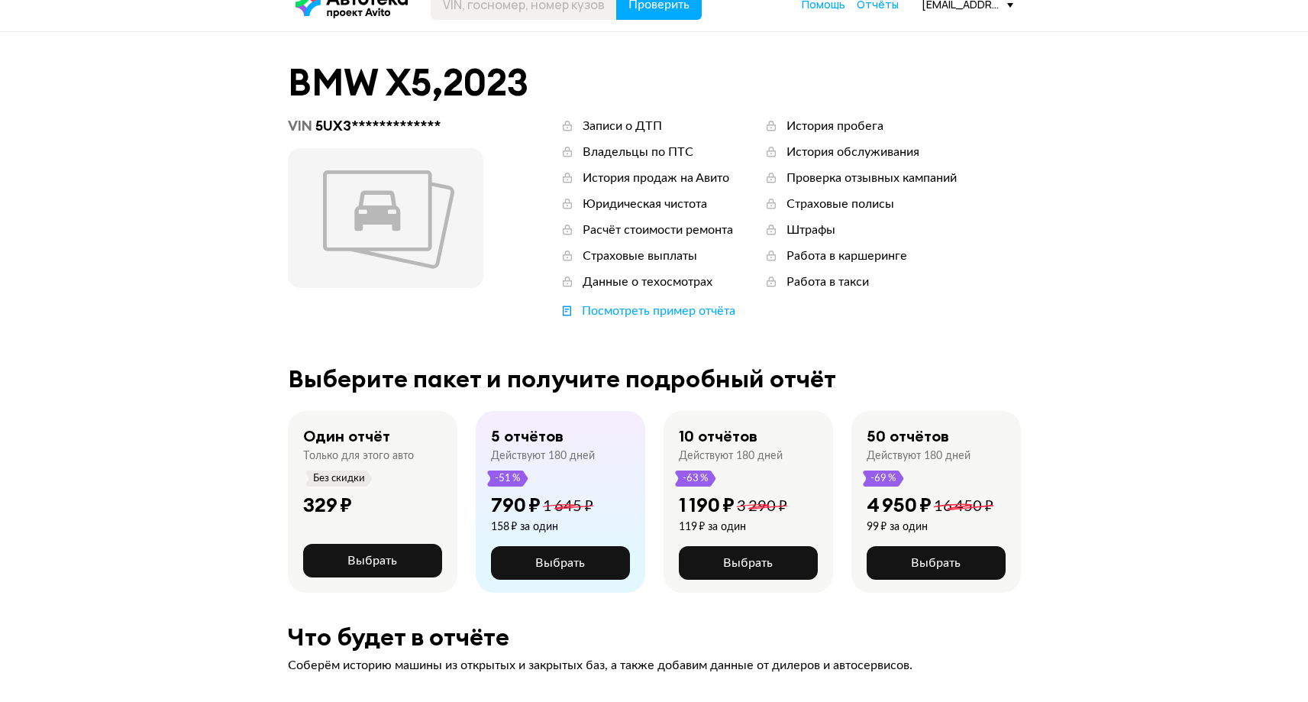
scroll to position [76, 0]
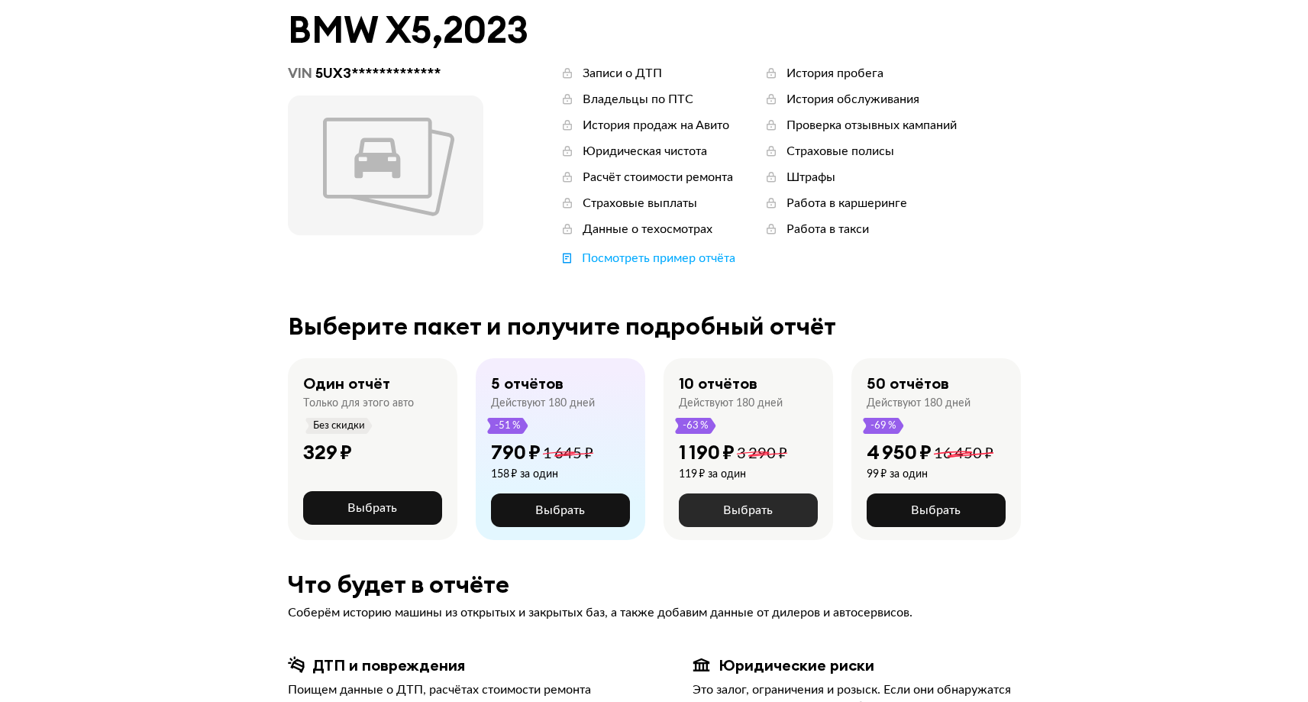
click at [745, 506] on span "Выбрать" at bounding box center [748, 510] width 50 height 12
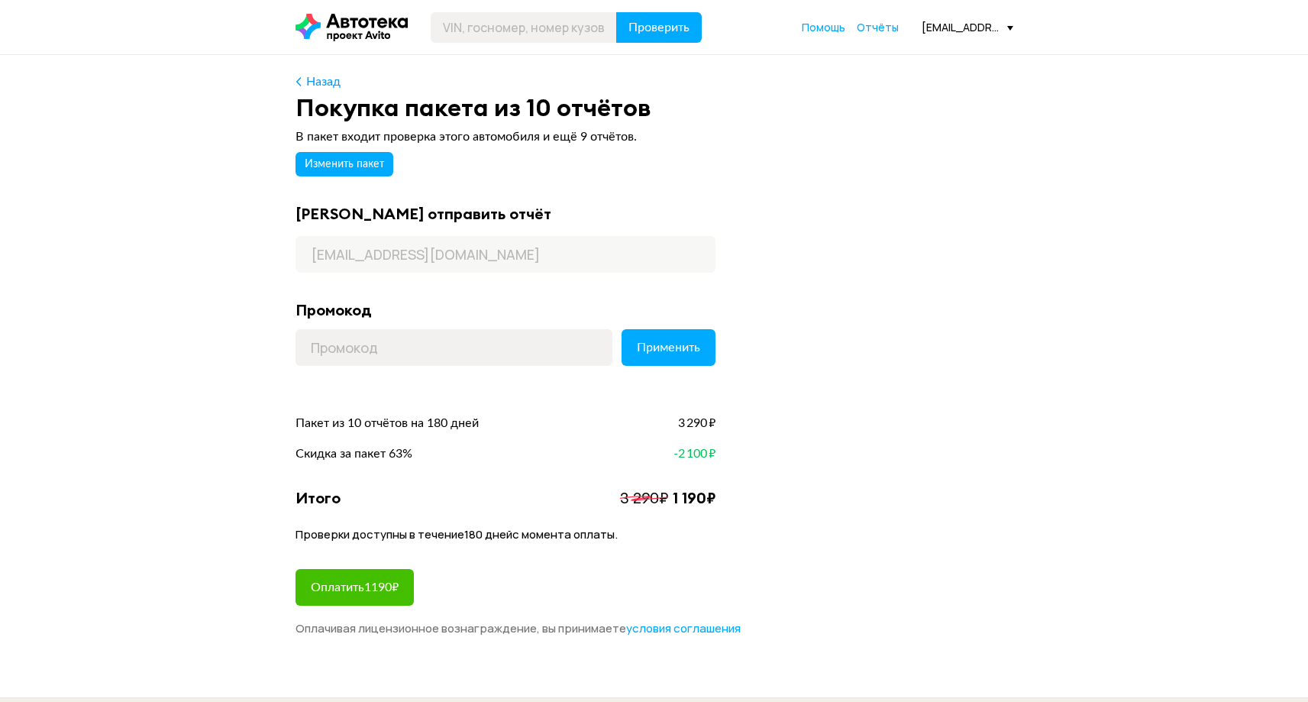
click at [379, 590] on span "Оплатить 1190 ₽" at bounding box center [355, 587] width 88 height 12
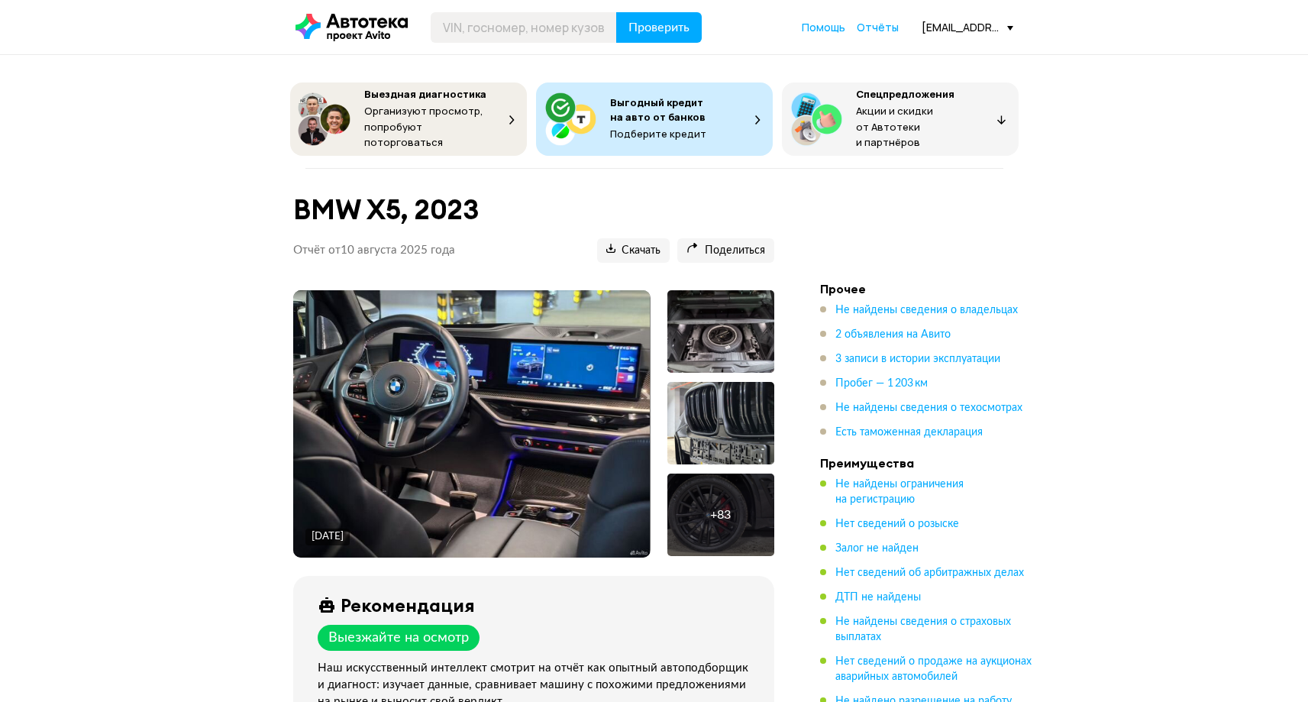
click at [492, 456] on img at bounding box center [471, 423] width 356 height 267
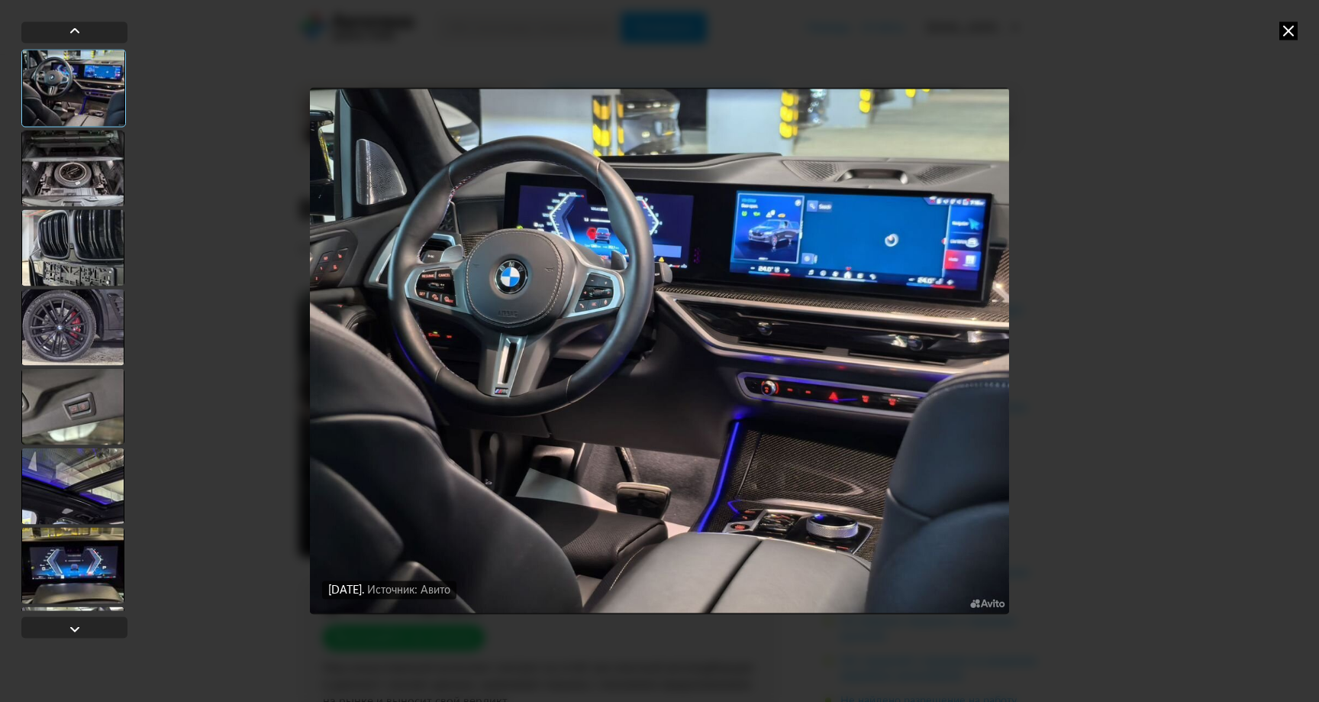
click at [1217, 318] on div "13 декабря 2024 года Источник: Авито 13 декабря 2024 года Источник: Авито" at bounding box center [659, 351] width 1319 height 702
click at [68, 156] on div at bounding box center [72, 168] width 103 height 76
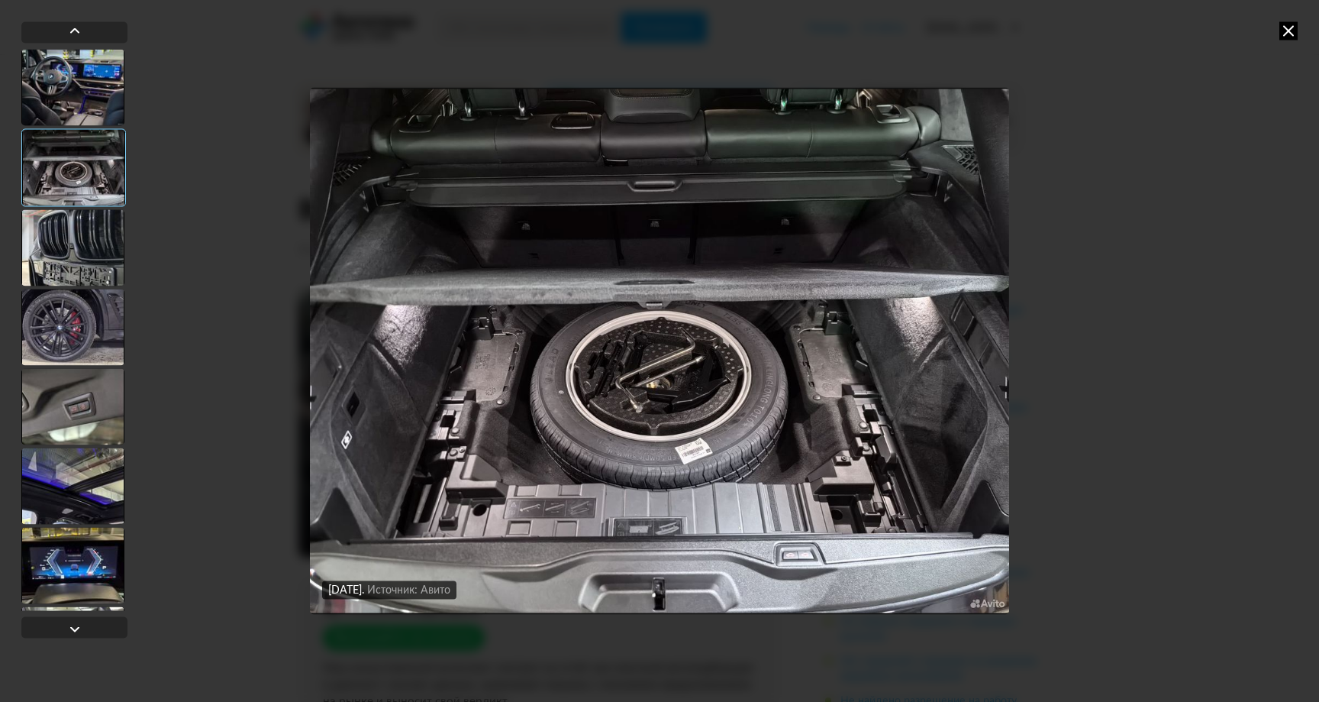
click at [997, 359] on img "Go to Slide 2" at bounding box center [659, 351] width 699 height 526
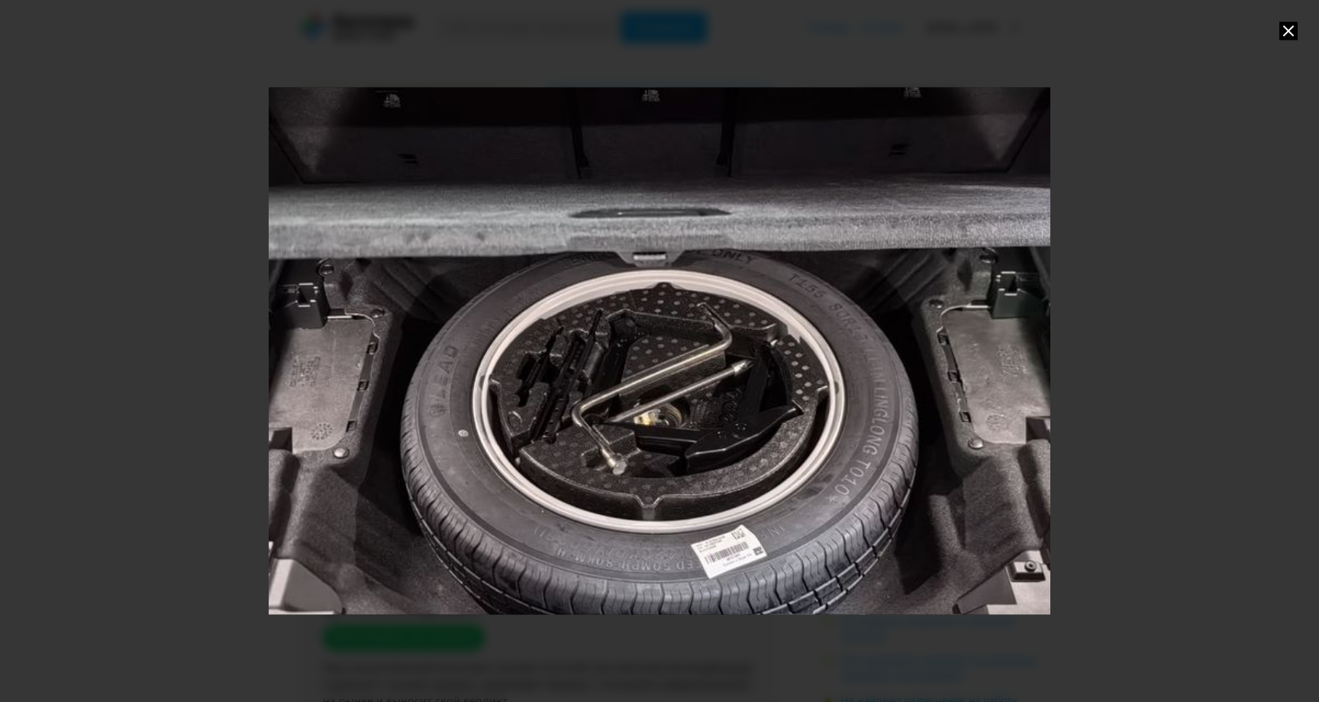
click at [900, 373] on div "Go to Slide 2" at bounding box center [659, 350] width 1563 height 1053
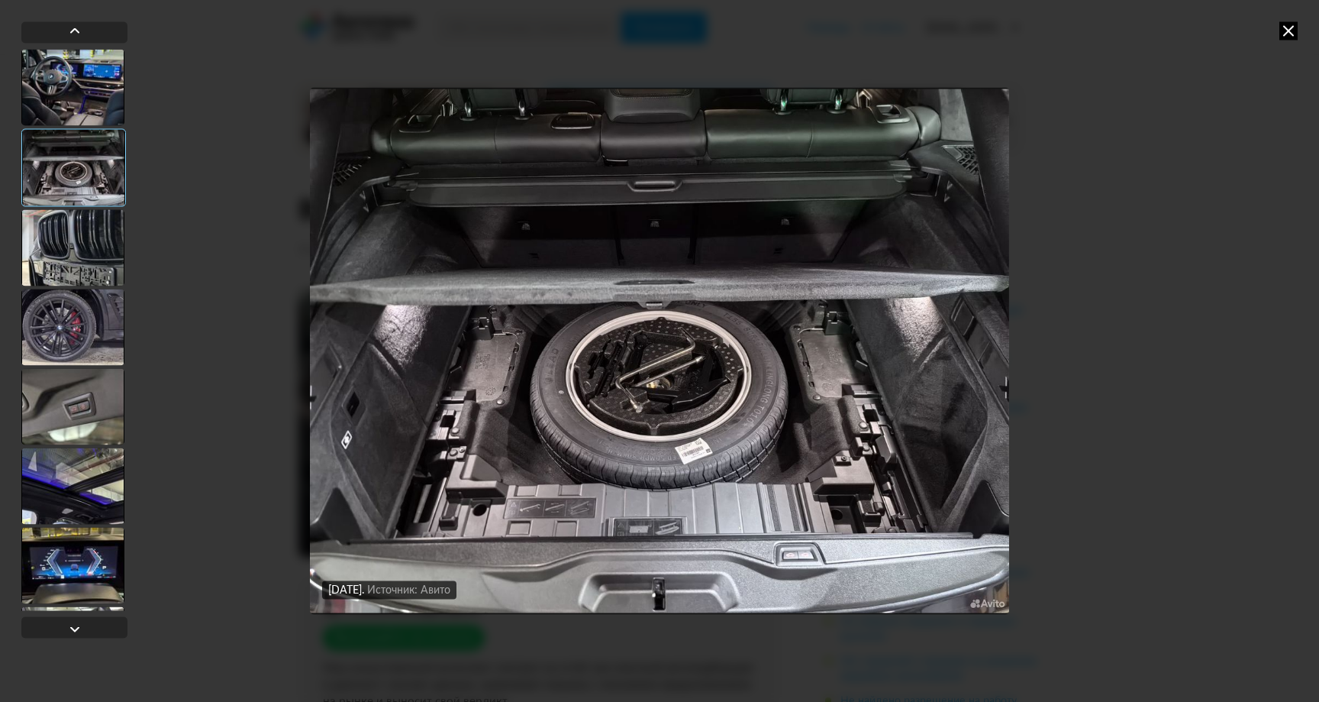
click at [1008, 213] on img "Go to Slide 2" at bounding box center [659, 351] width 699 height 526
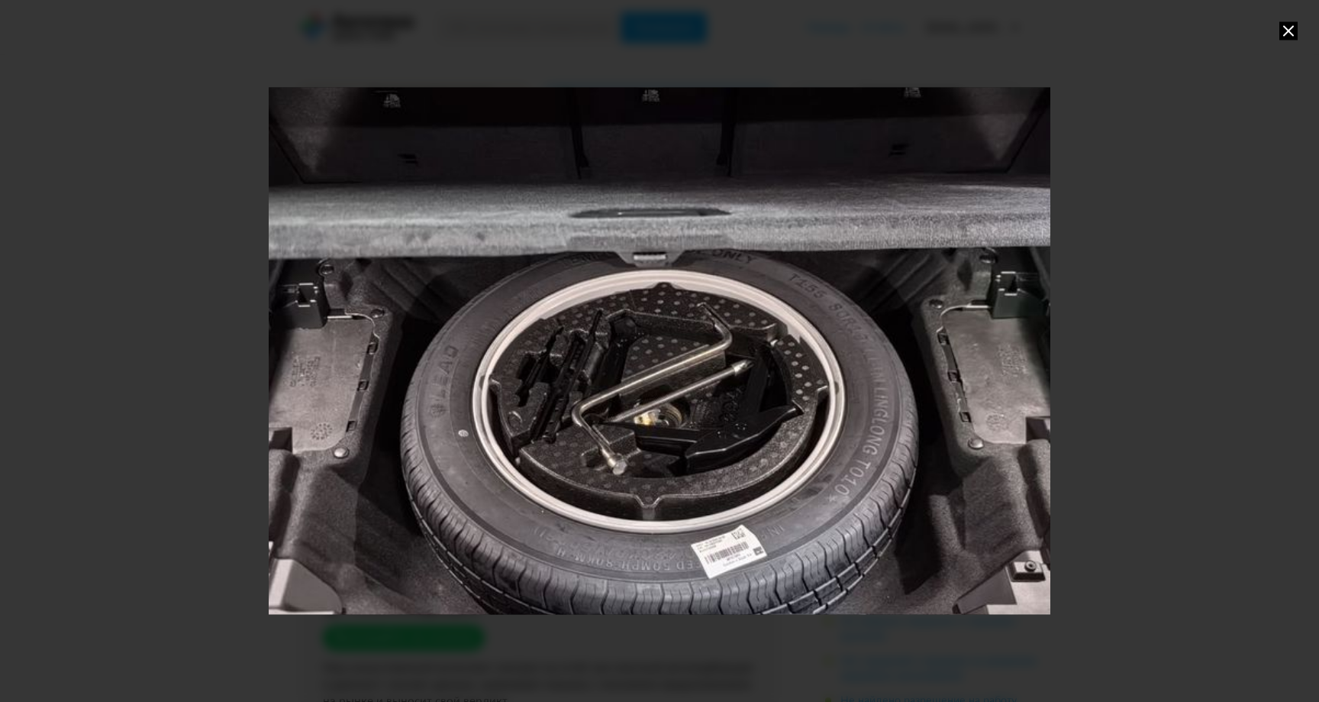
click at [1289, 29] on icon at bounding box center [1288, 30] width 18 height 18
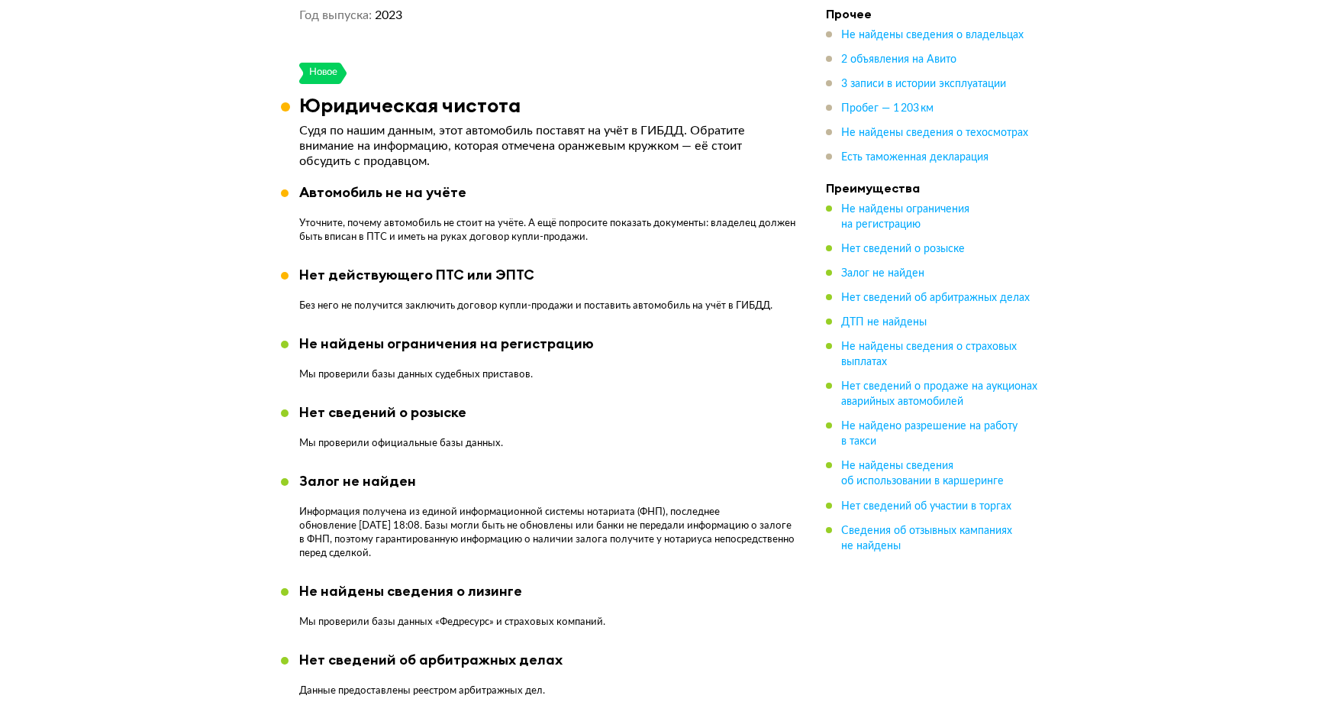
scroll to position [319, 0]
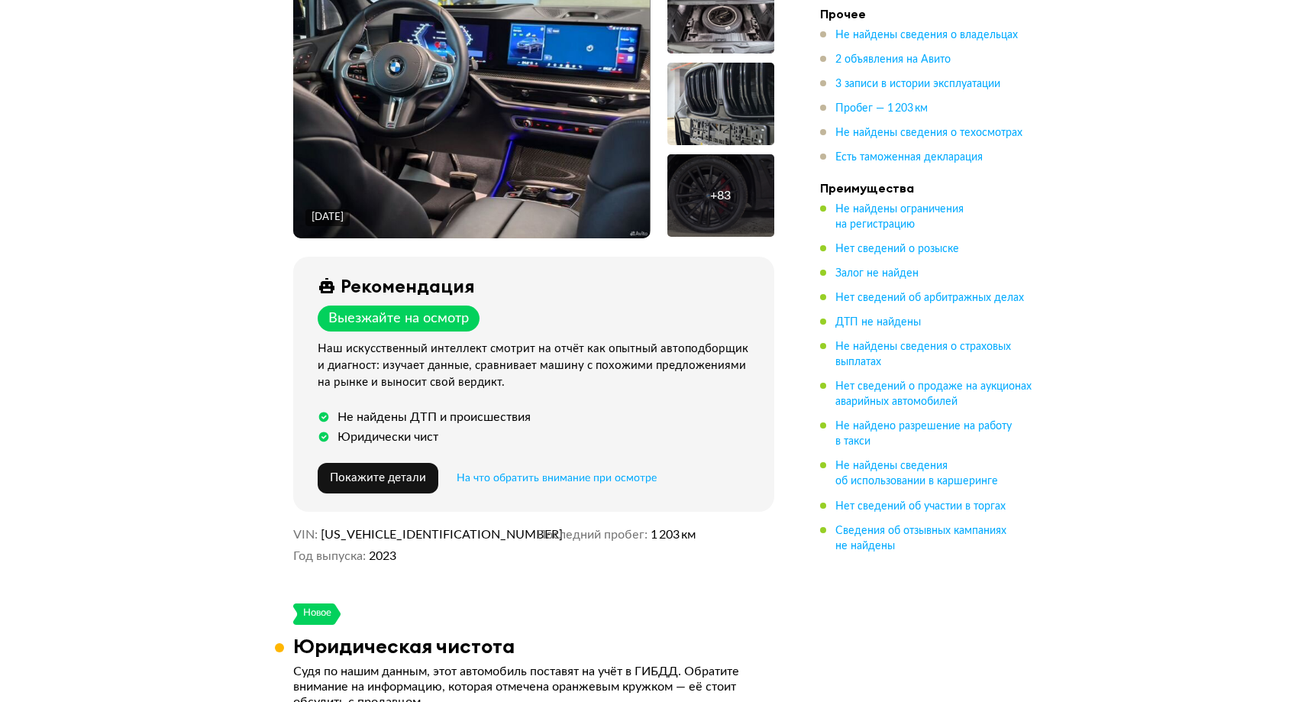
click at [731, 184] on div "+ 83" at bounding box center [720, 195] width 107 height 82
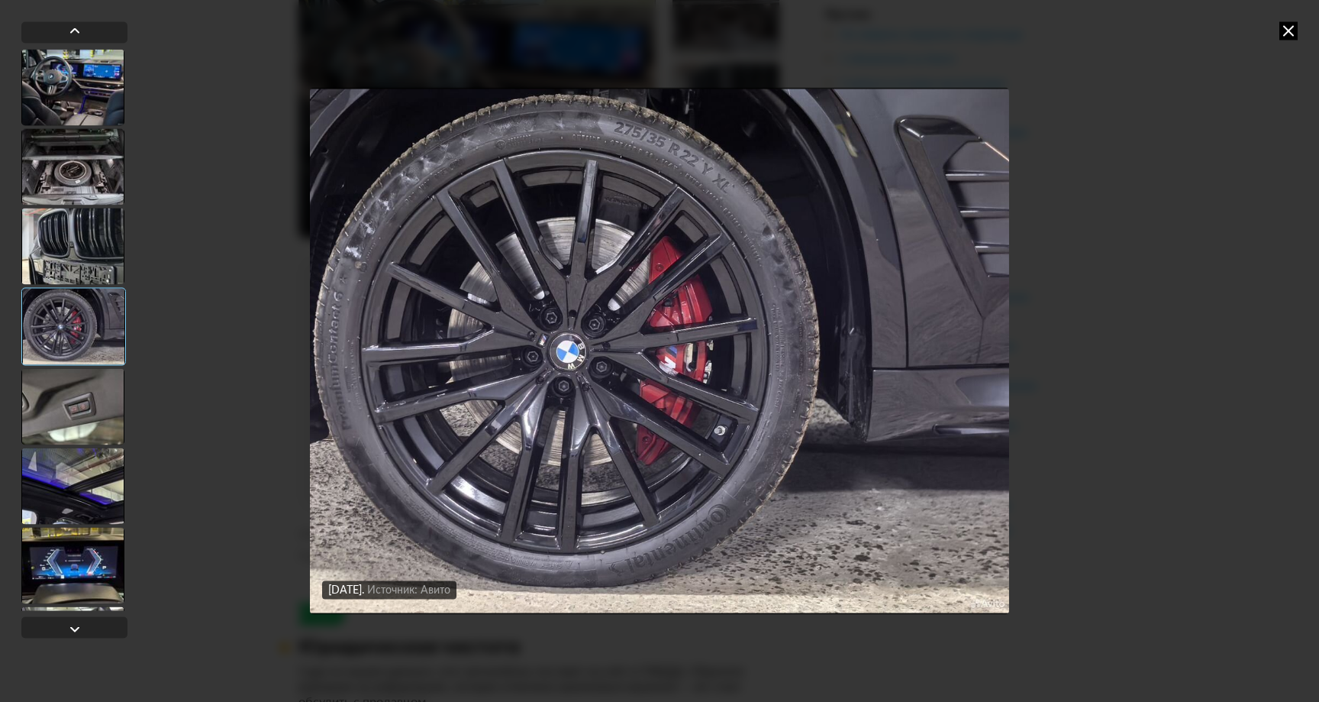
click at [1272, 263] on div "13 декабря 2024 года Источник: Авито 13 декабря 2024 года Источник: Авито 13 де…" at bounding box center [659, 351] width 1319 height 702
click at [947, 366] on img "Go to Slide 4" at bounding box center [659, 351] width 699 height 526
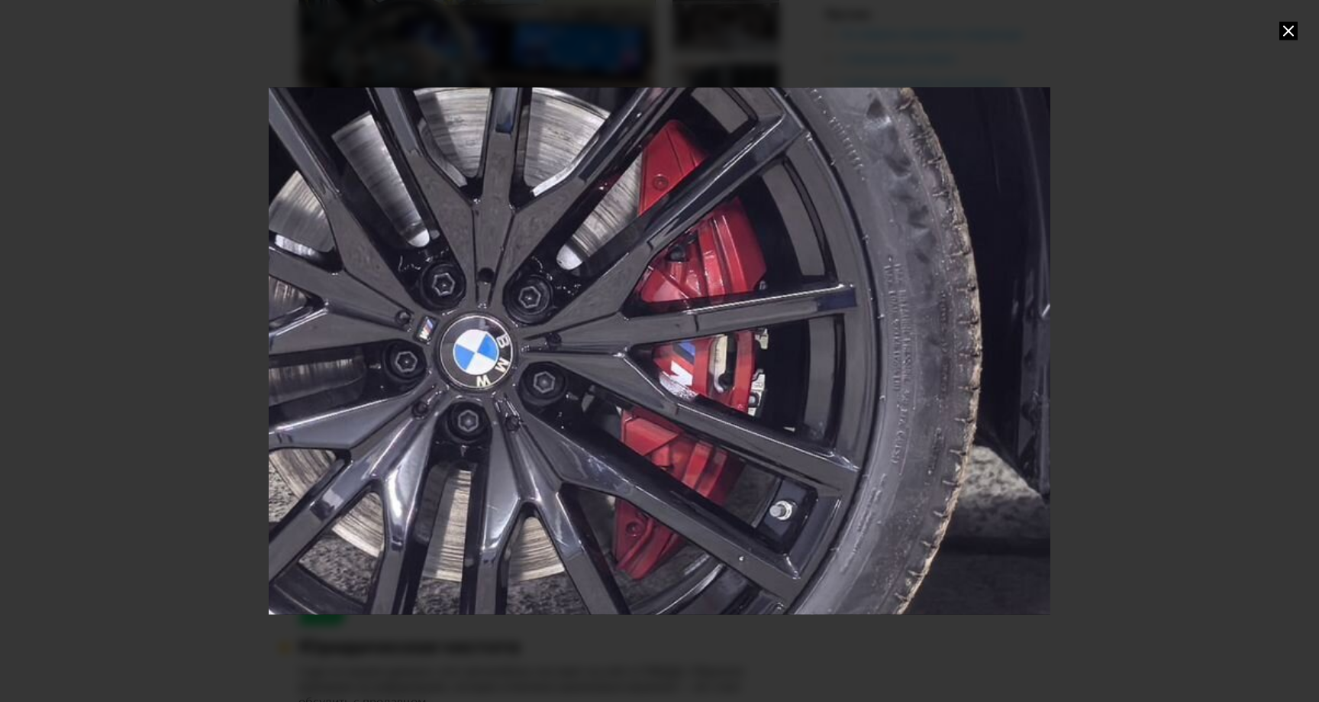
click at [958, 360] on div "Go to Slide 4" at bounding box center [659, 350] width 1563 height 1053
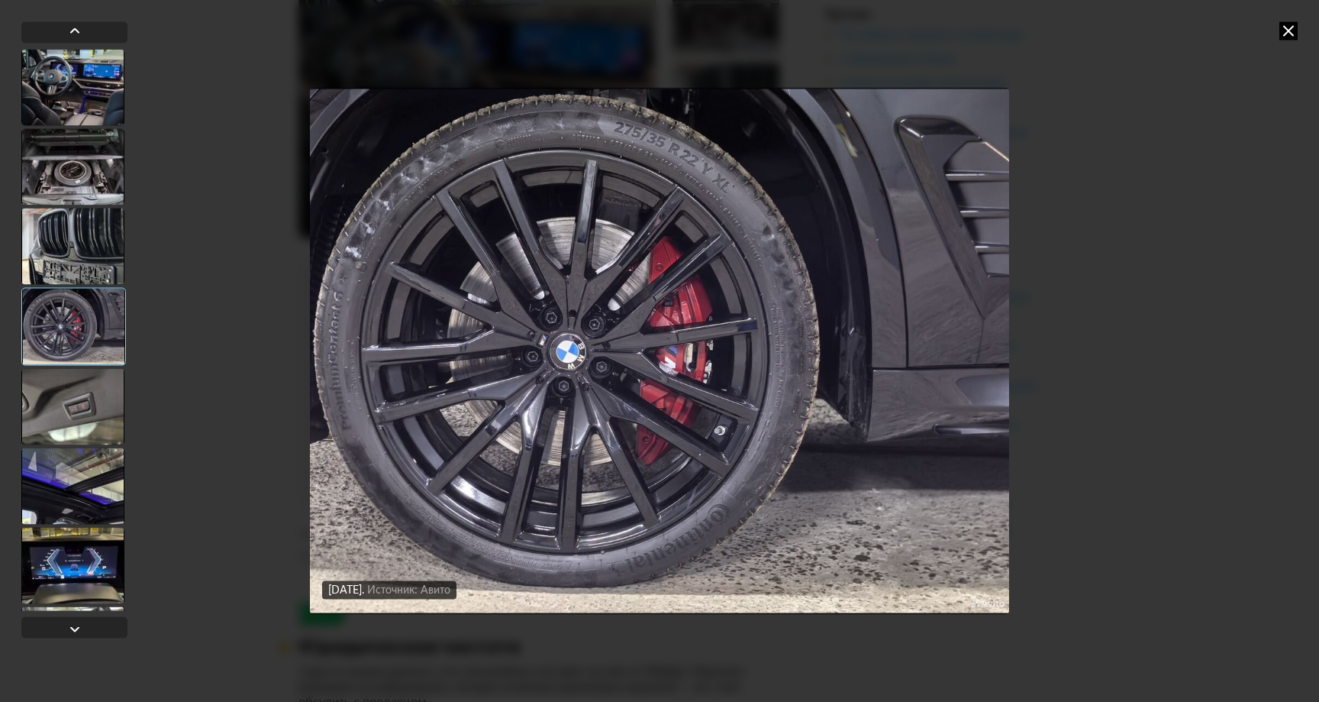
click at [48, 370] on div at bounding box center [72, 406] width 103 height 76
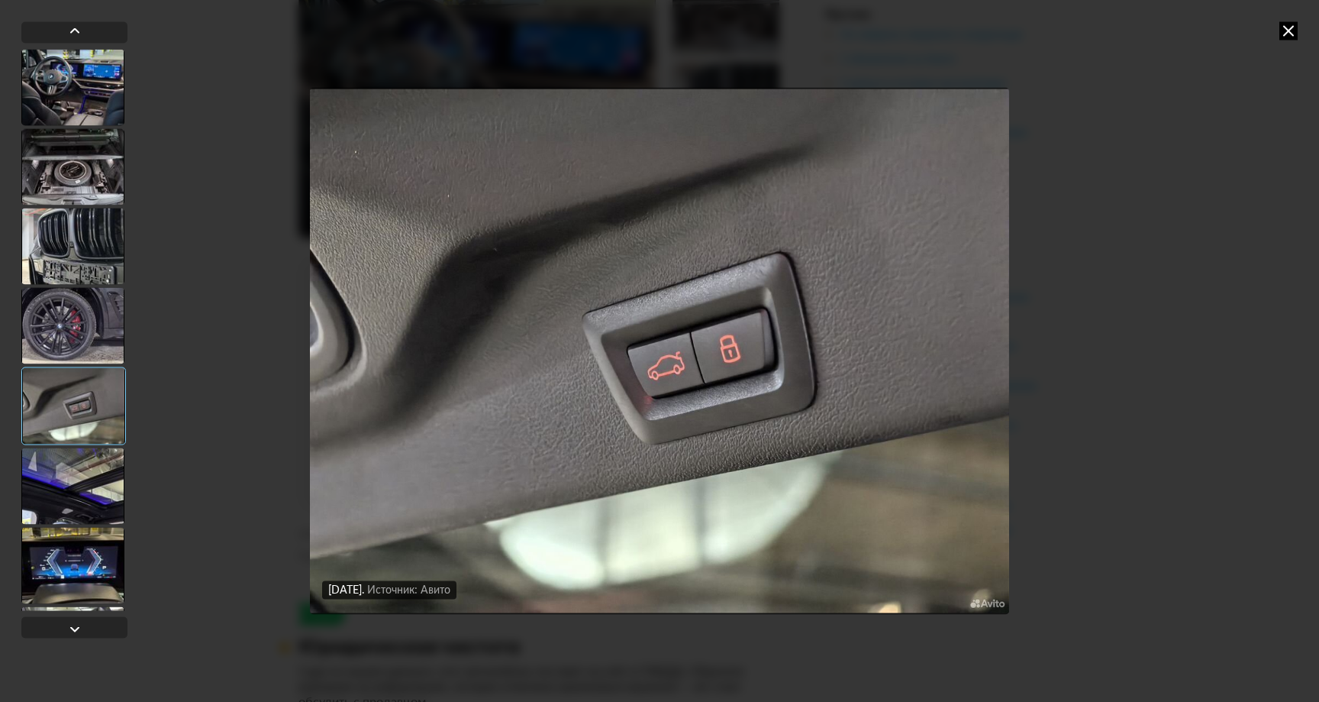
click at [83, 507] on div at bounding box center [72, 485] width 103 height 76
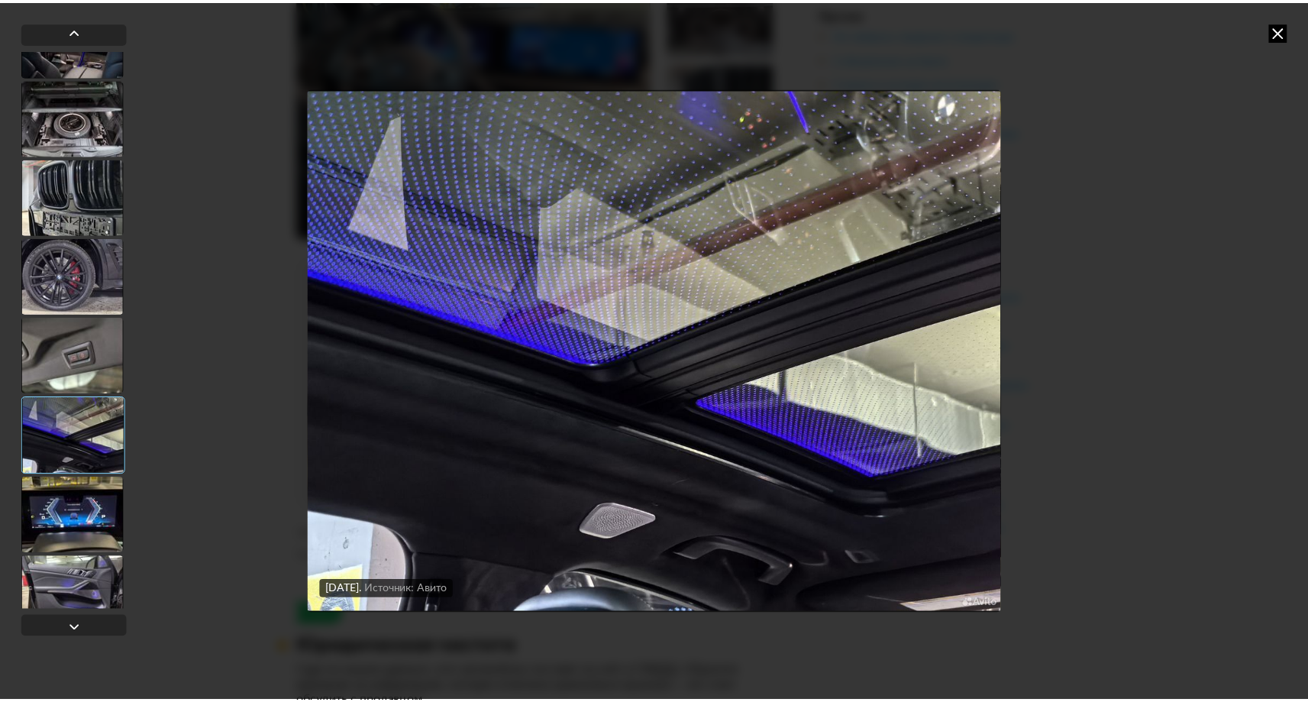
scroll to position [55, 0]
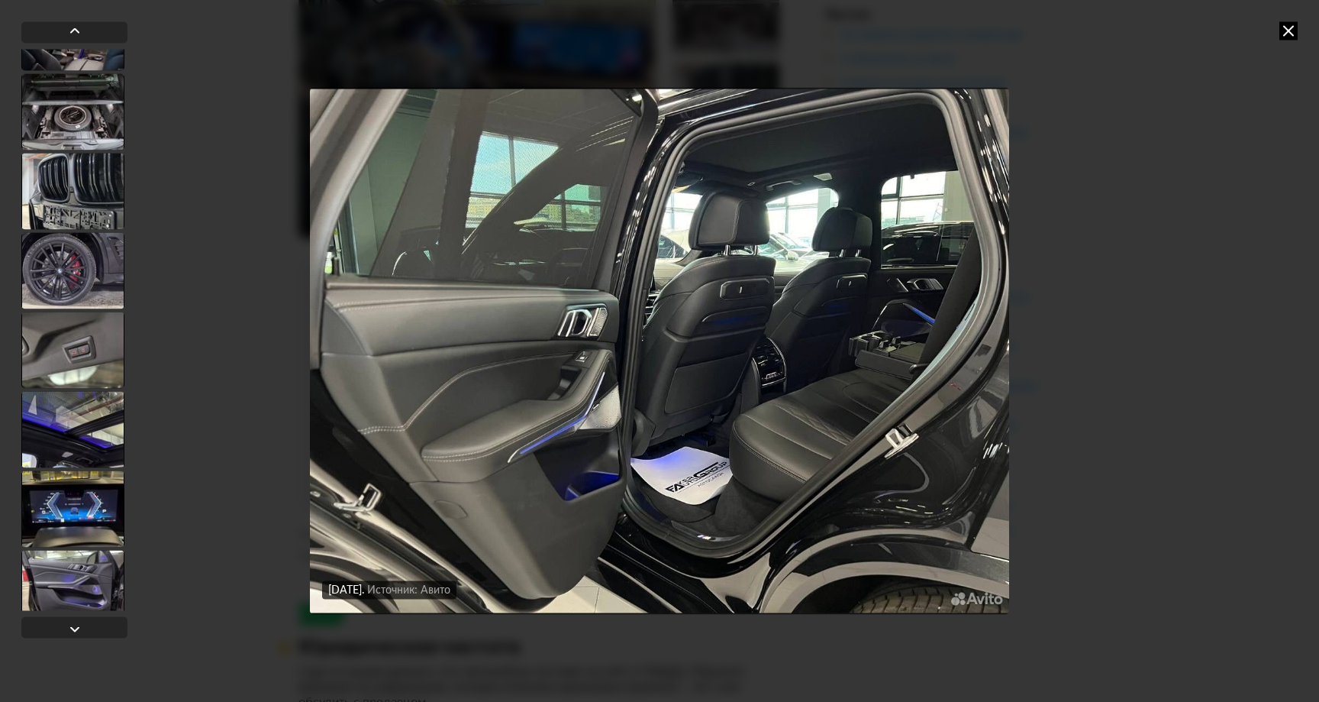
click at [1290, 32] on icon at bounding box center [1288, 30] width 18 height 18
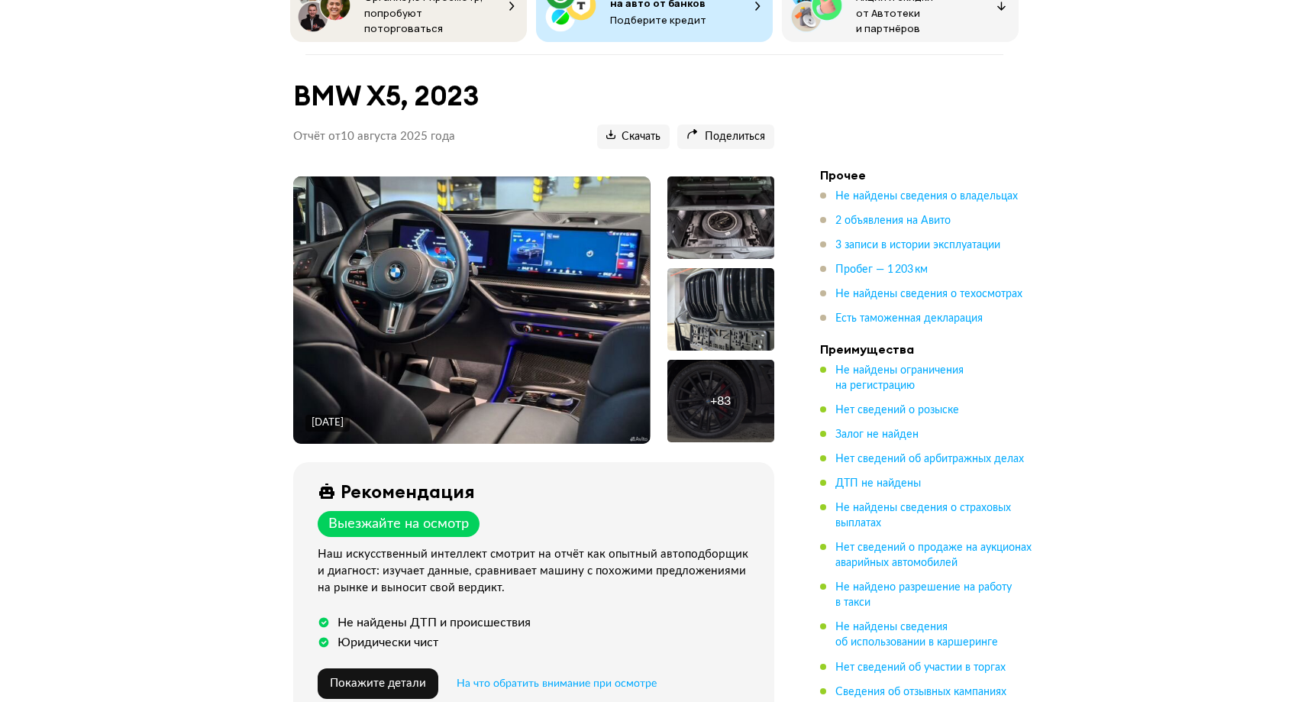
scroll to position [0, 0]
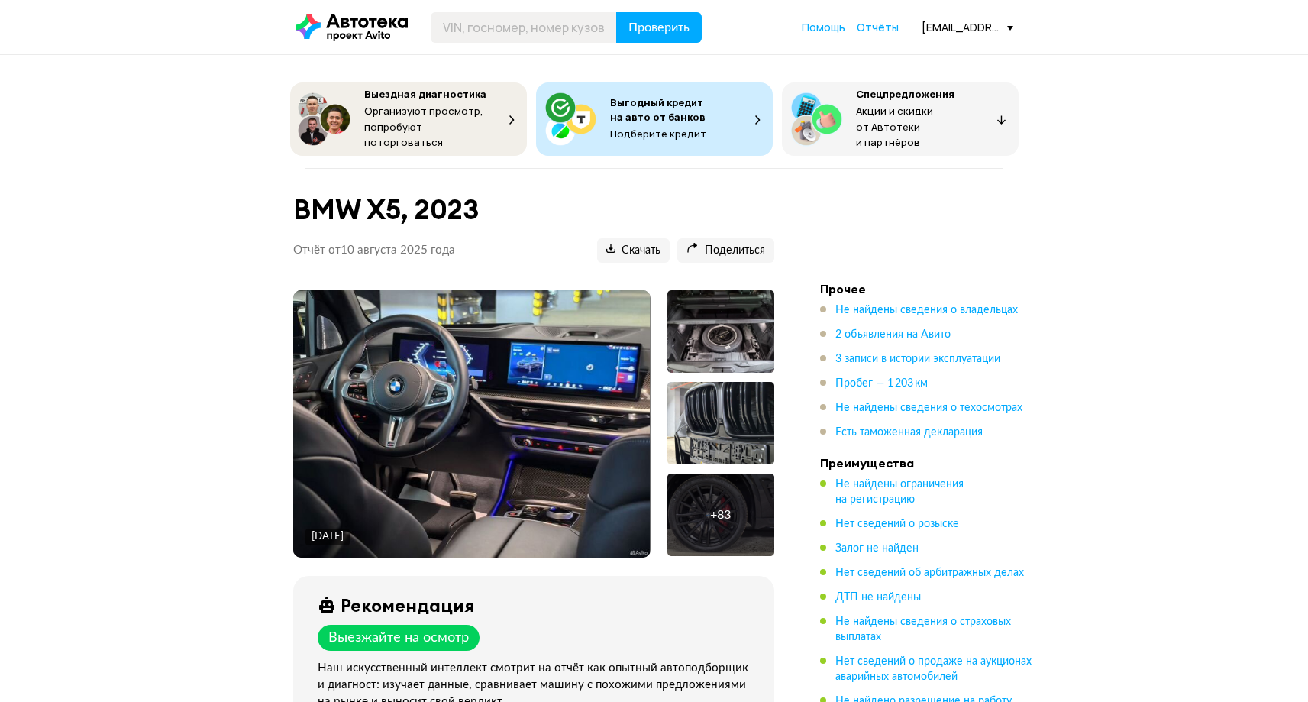
click at [537, 350] on img at bounding box center [471, 423] width 356 height 267
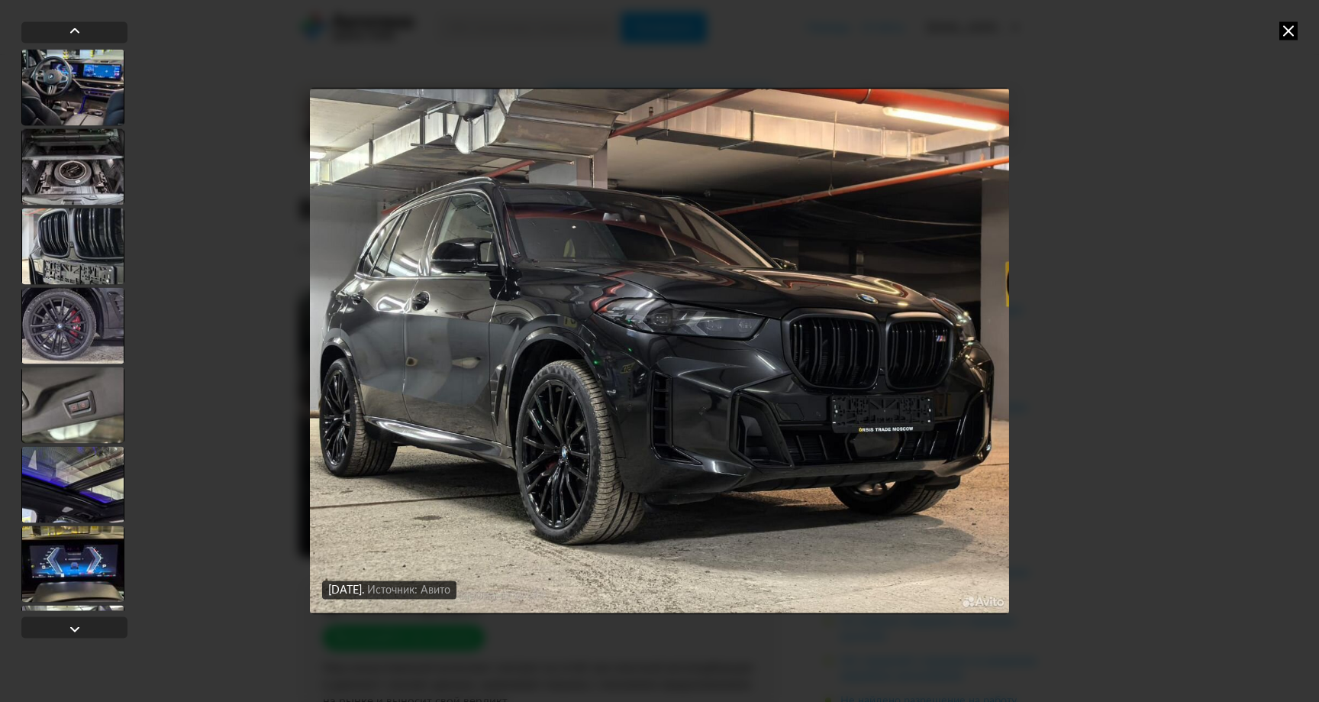
click at [1288, 36] on icon at bounding box center [1288, 30] width 18 height 18
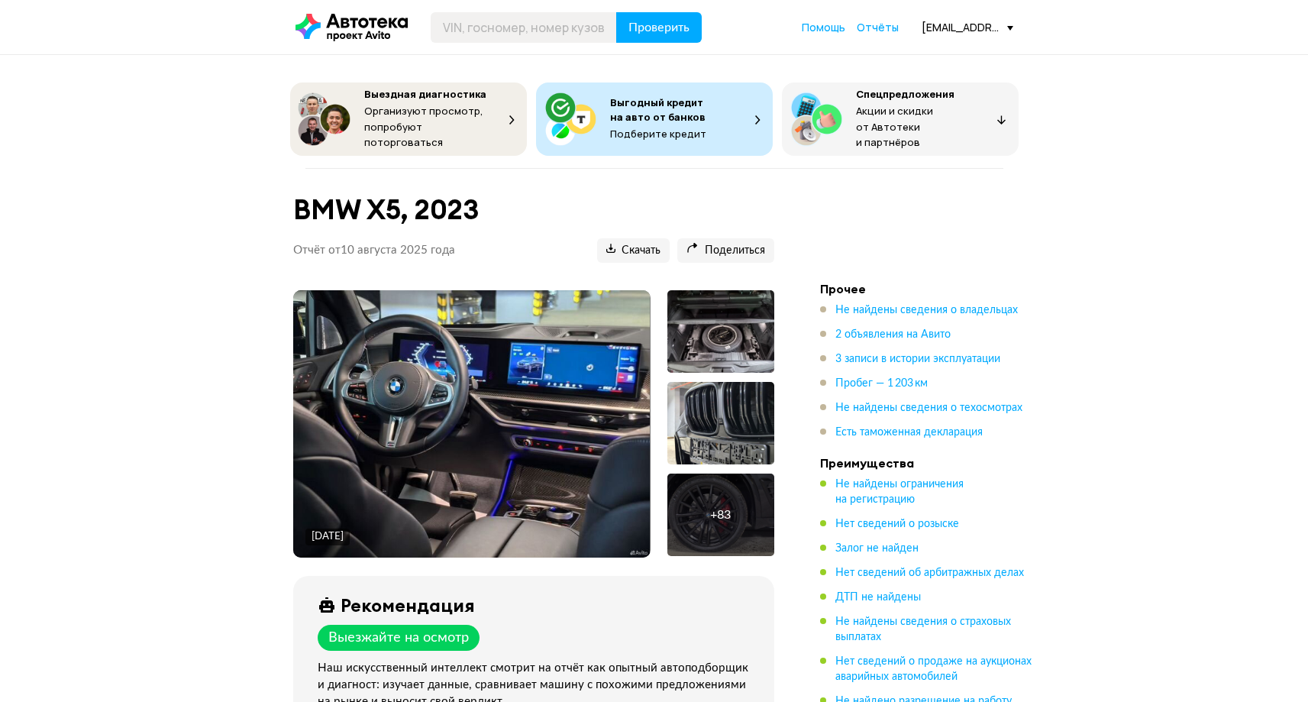
scroll to position [506, 0]
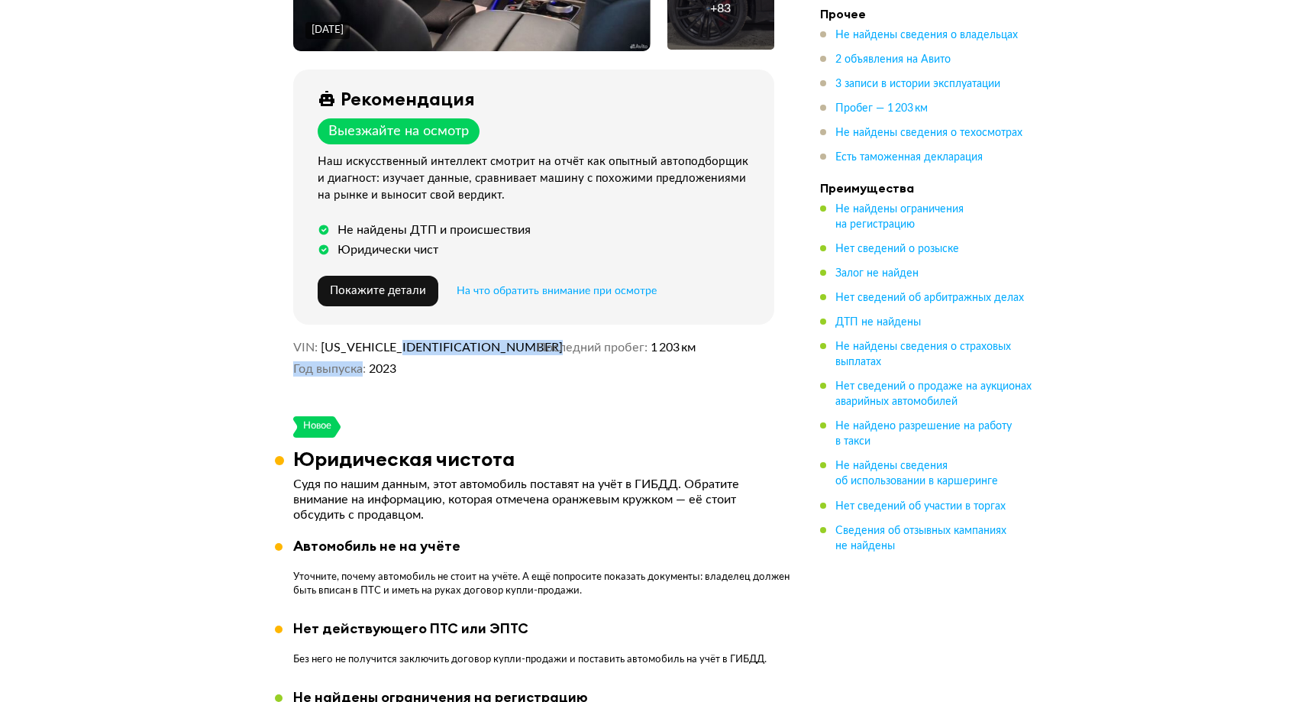
click at [413, 347] on div "VIN 5UX33EU00R9U30744 Год выпуска 2023 Последний пробег 1 203 км" at bounding box center [533, 358] width 481 height 37
click at [456, 341] on dd "5UX33EU00R9U30744" at bounding box center [426, 347] width 210 height 15
drag, startPoint x: 450, startPoint y: 340, endPoint x: 353, endPoint y: 340, distance: 96.2
click at [353, 340] on span "5UX33EU00R9U30744" at bounding box center [409, 347] width 176 height 15
drag, startPoint x: 321, startPoint y: 342, endPoint x: 481, endPoint y: 340, distance: 160.3
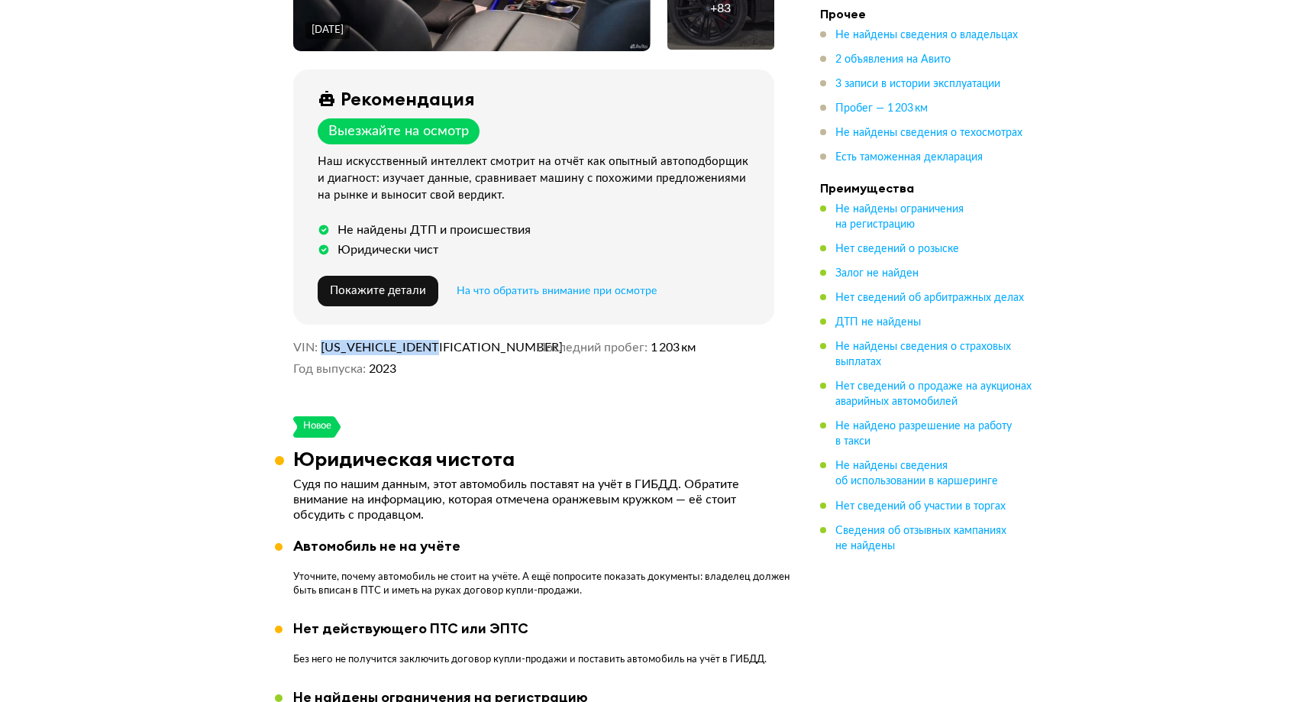
click at [481, 340] on dd "5UX33EU00R9U30744" at bounding box center [426, 347] width 210 height 15
copy span "5UX33EU00R9U30744"
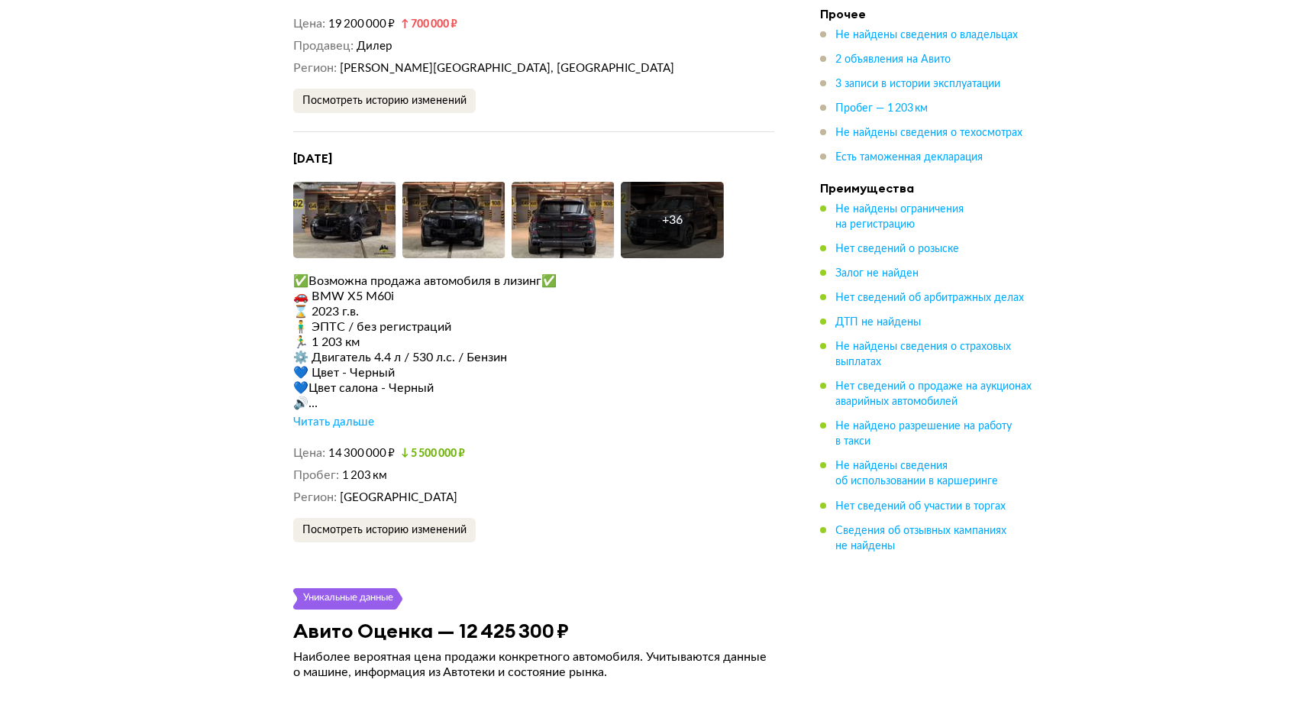
scroll to position [3011, 0]
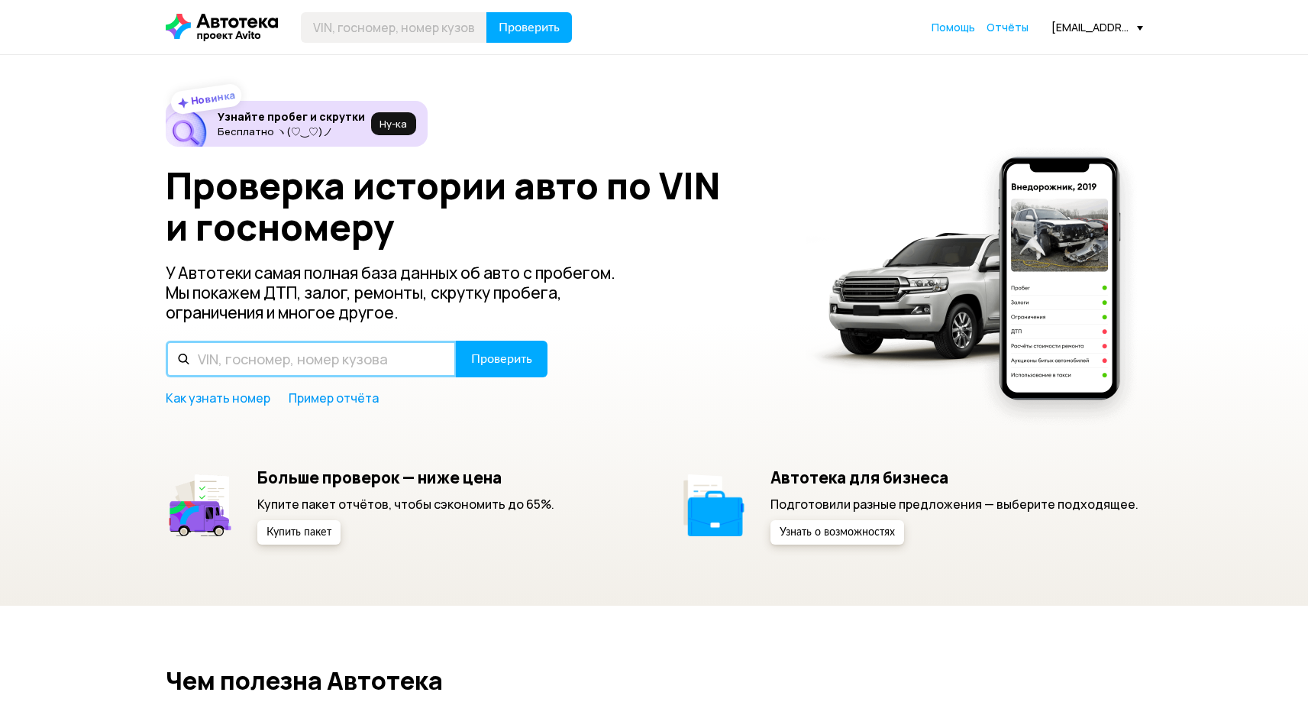
click at [324, 360] on input "text" at bounding box center [311, 358] width 291 height 37
paste input "[US_VEHICLE_IDENTIFICATION_NUMBER]"
type input "[US_VEHICLE_IDENTIFICATION_NUMBER]"
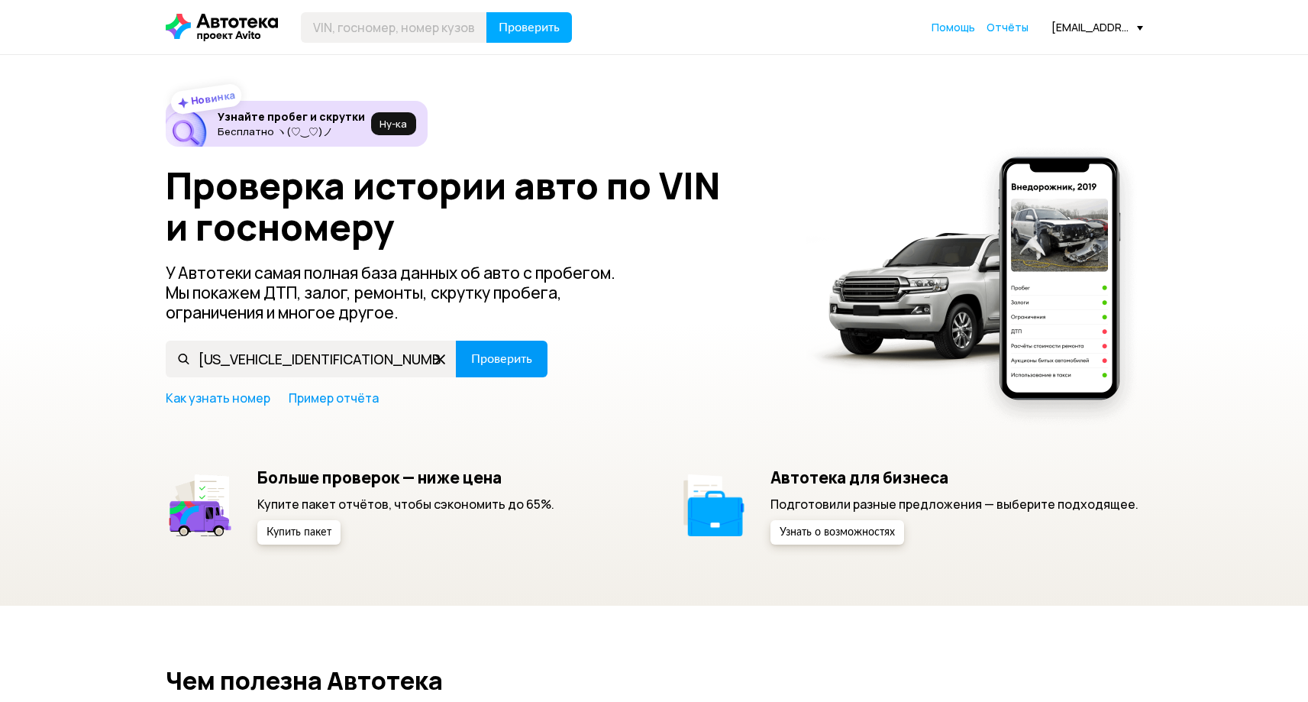
click at [524, 366] on button "Проверить" at bounding box center [502, 358] width 92 height 37
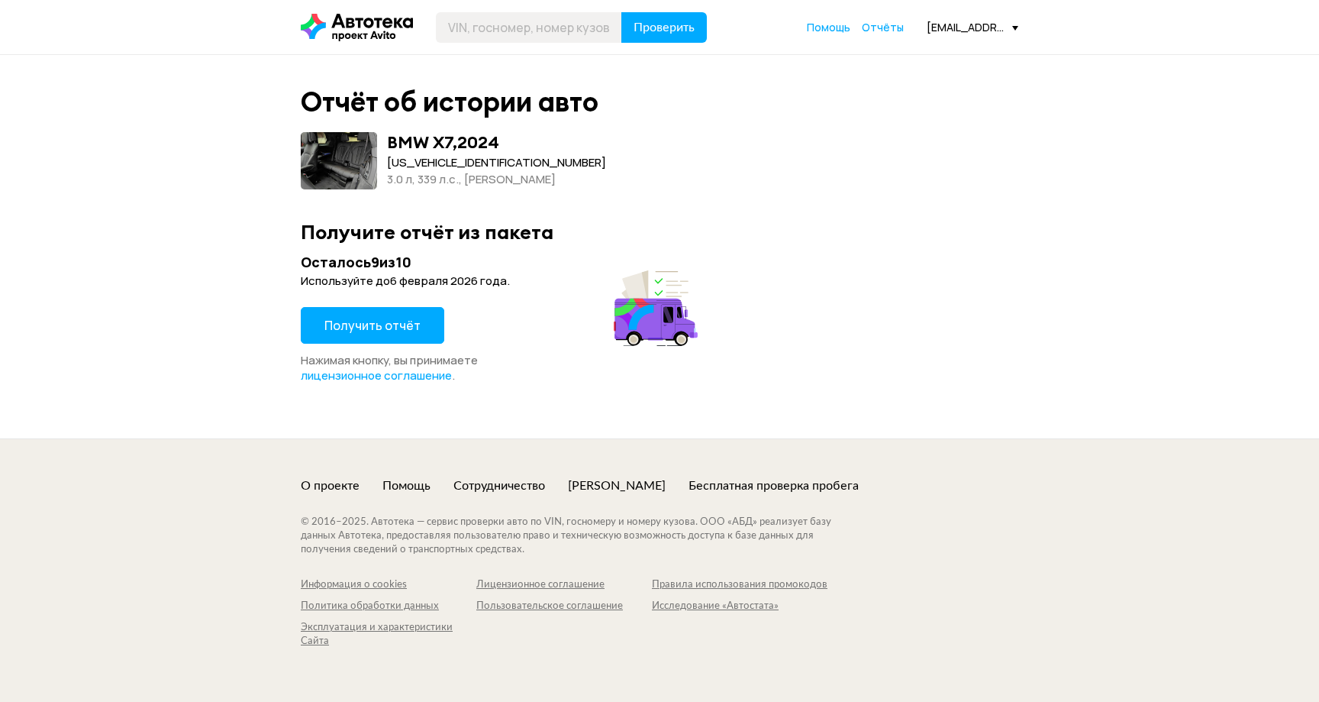
click at [342, 317] on span "Получить отчёт" at bounding box center [372, 325] width 96 height 17
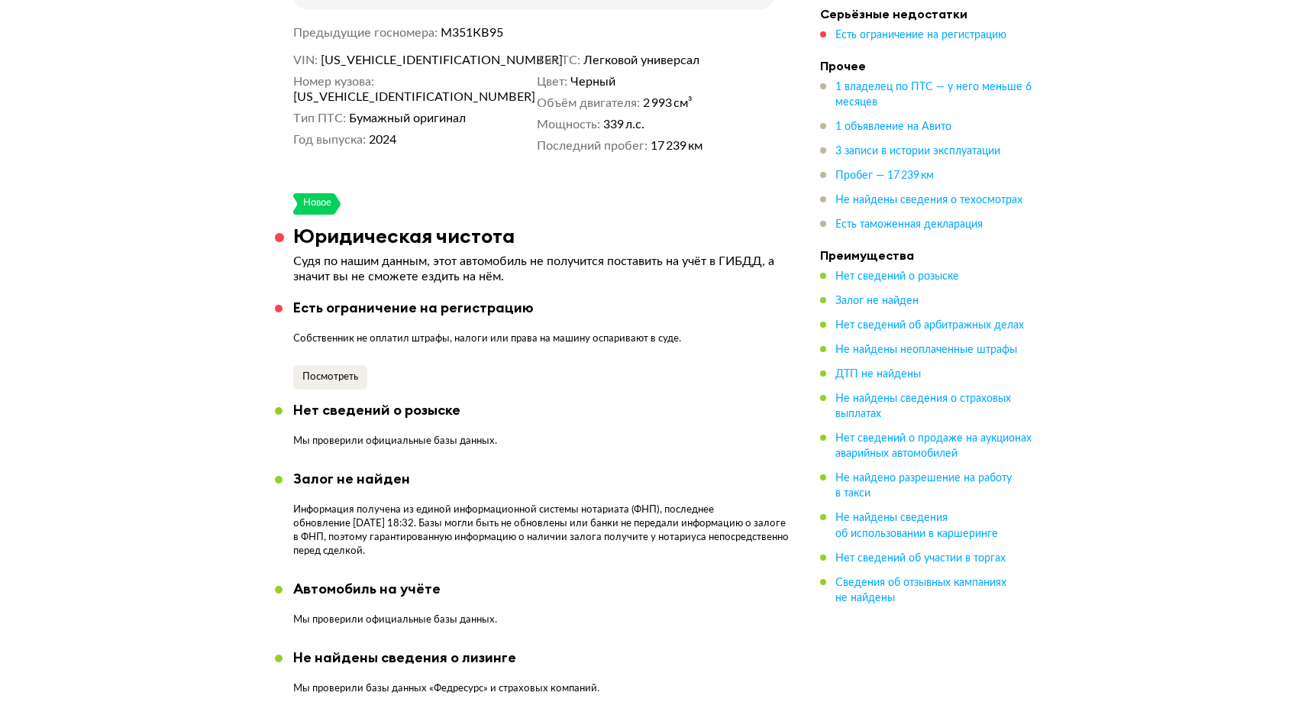
scroll to position [940, 0]
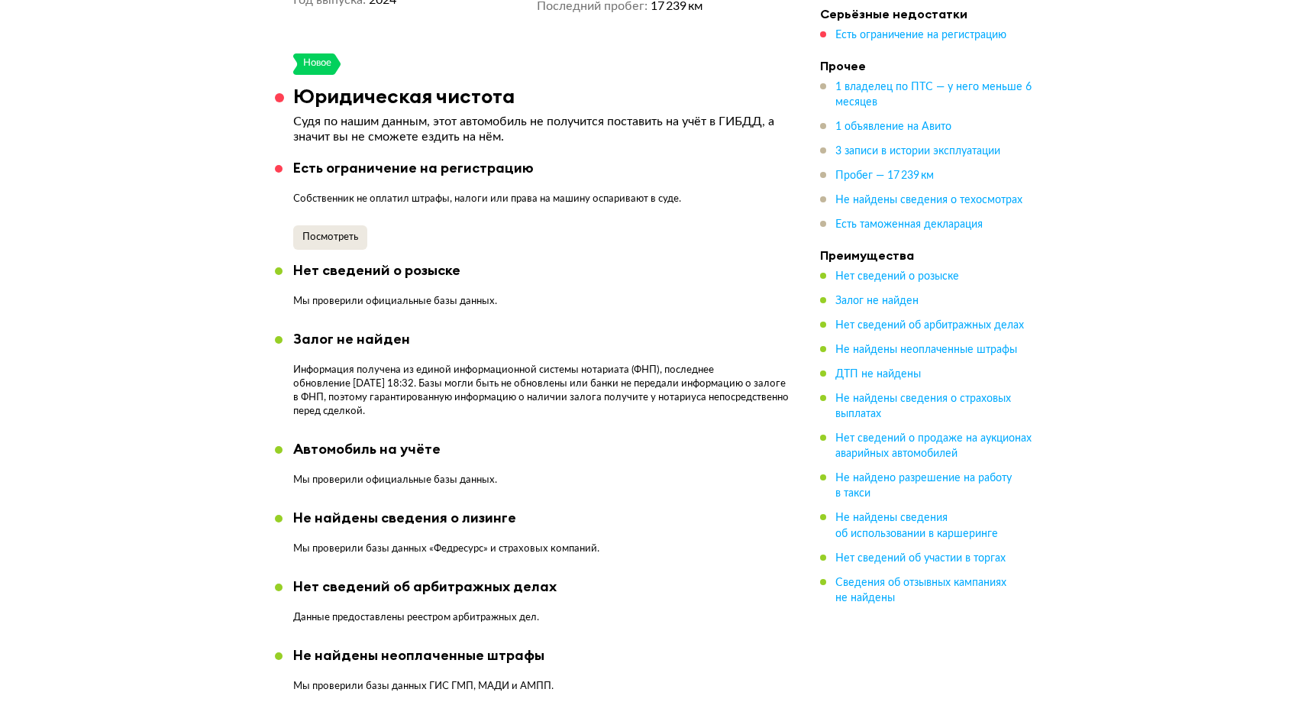
click at [350, 225] on button "Посмотреть" at bounding box center [330, 237] width 74 height 24
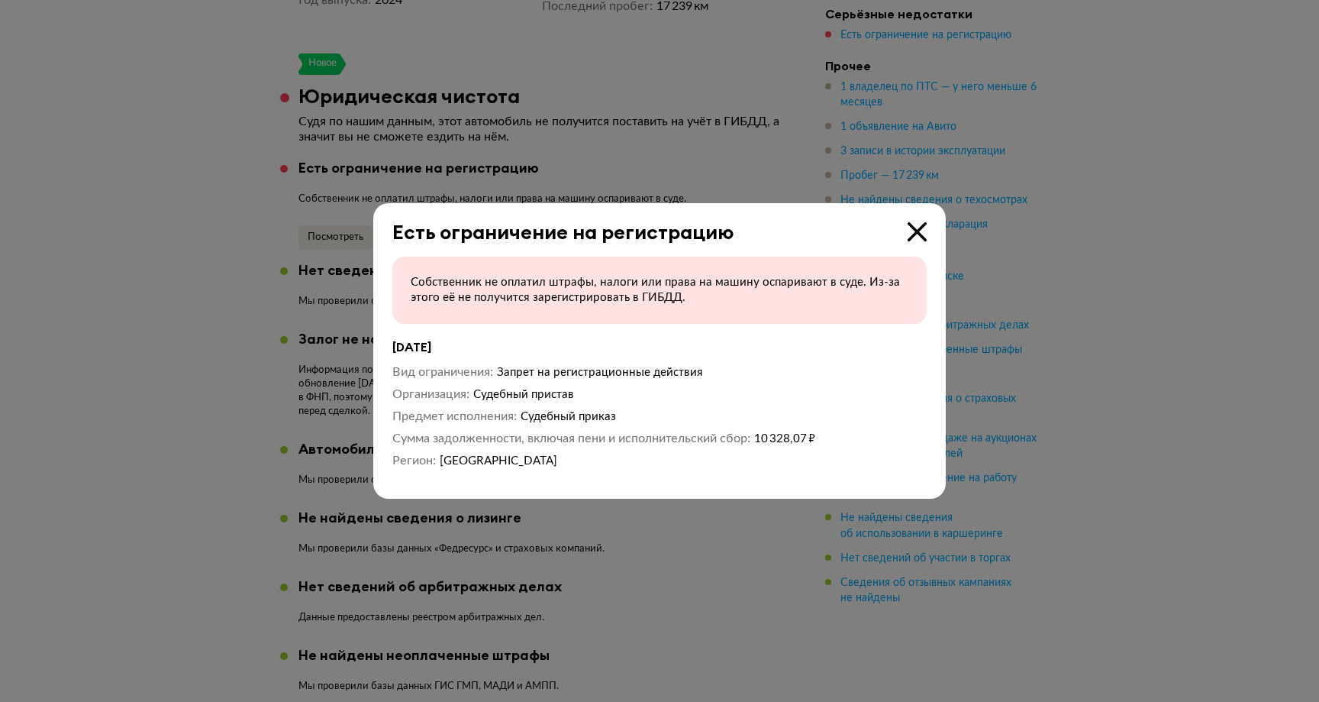
click at [914, 227] on icon at bounding box center [917, 231] width 19 height 19
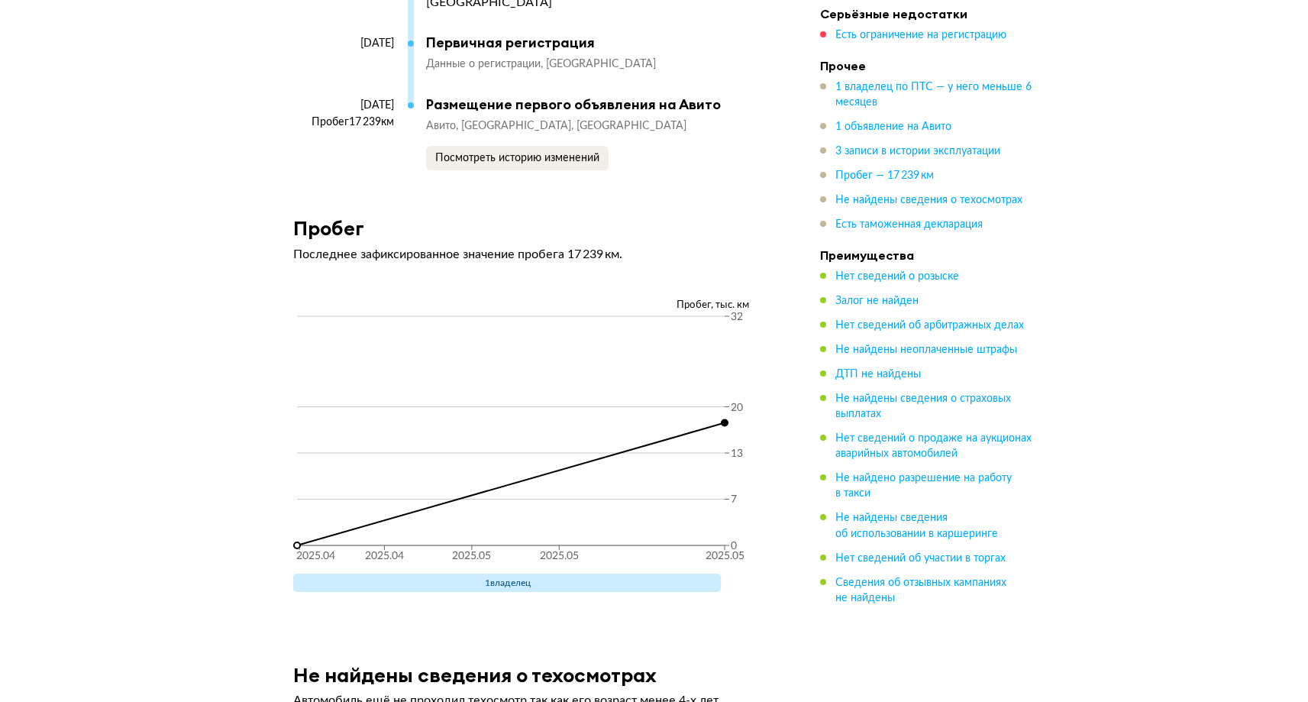
scroll to position [3154, 0]
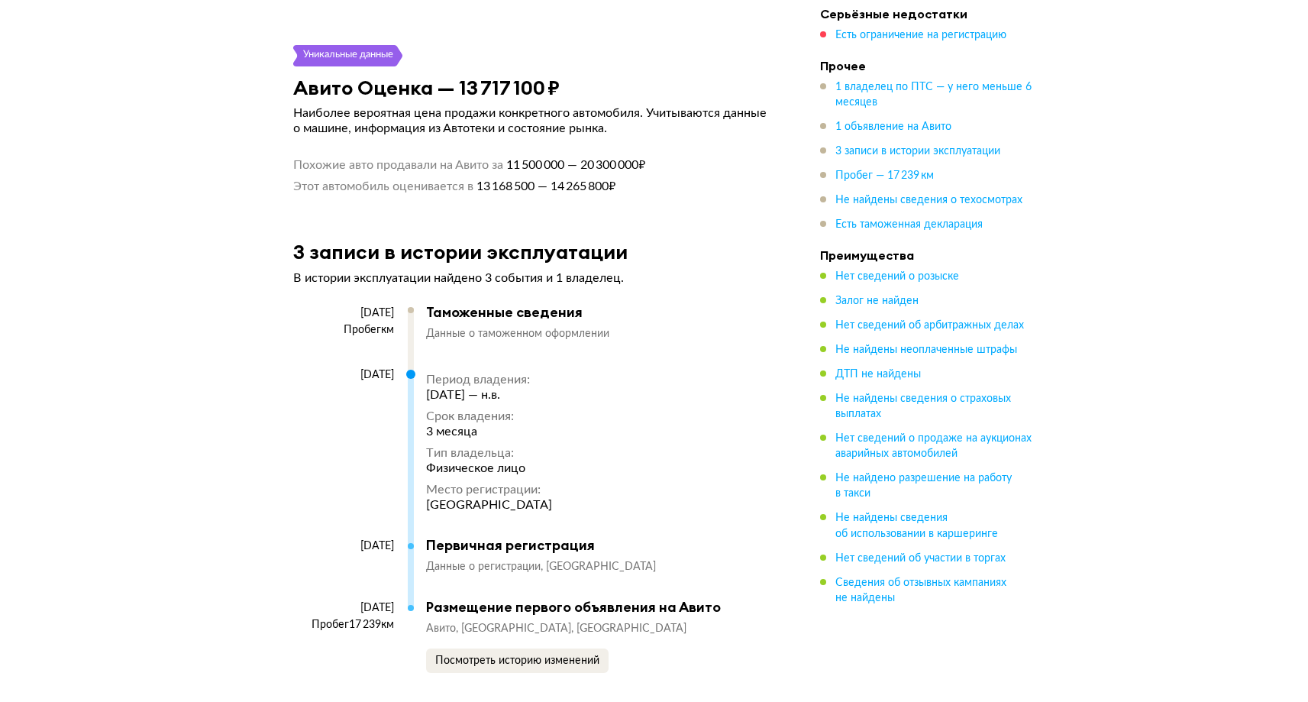
click at [533, 304] on div "Таможенные сведения" at bounding box center [592, 312] width 333 height 17
click at [531, 328] on span "Данные о таможенном оформлении" at bounding box center [517, 333] width 183 height 11
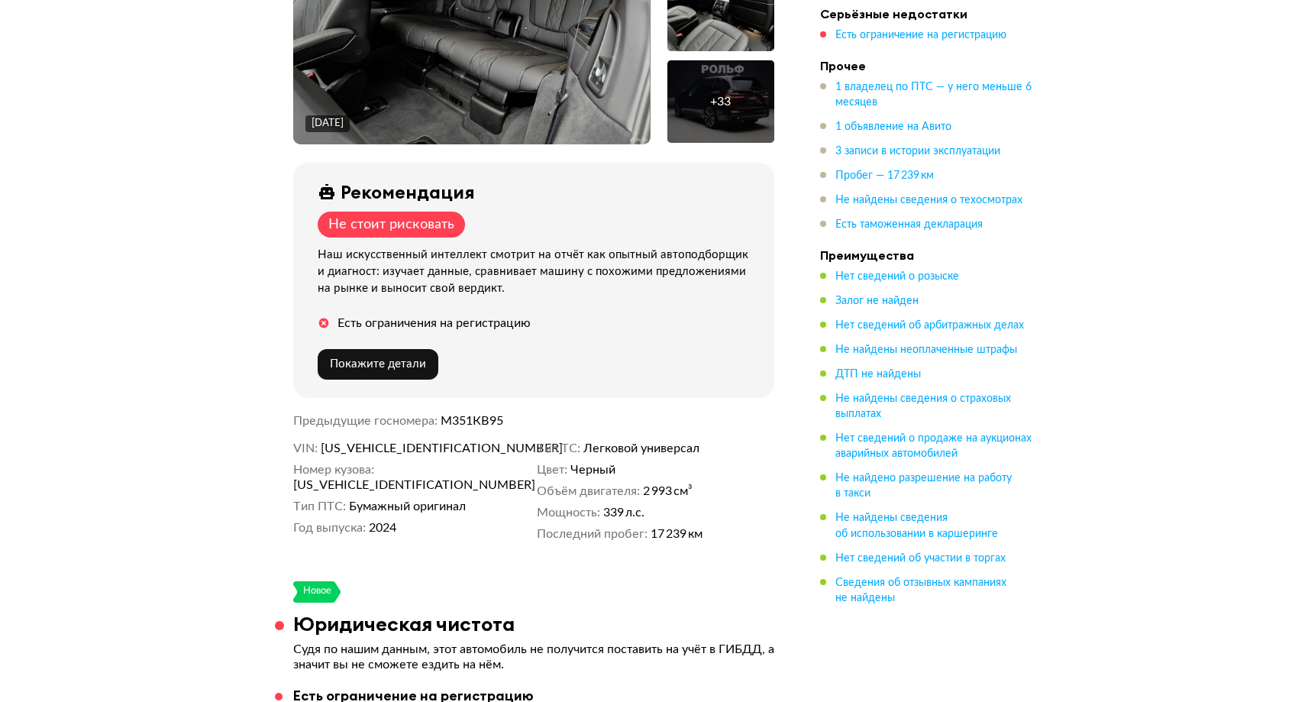
scroll to position [0, 0]
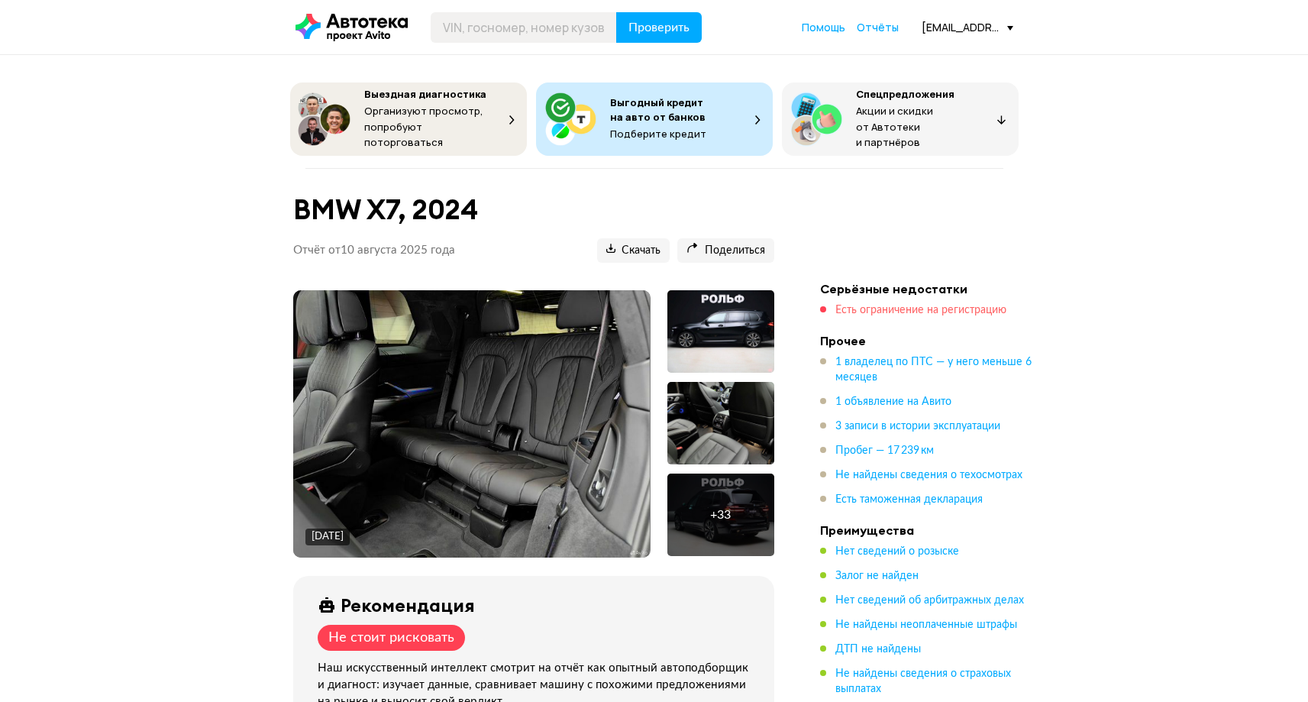
click at [891, 305] on span "Есть ограничение на регистрацию" at bounding box center [920, 310] width 171 height 11
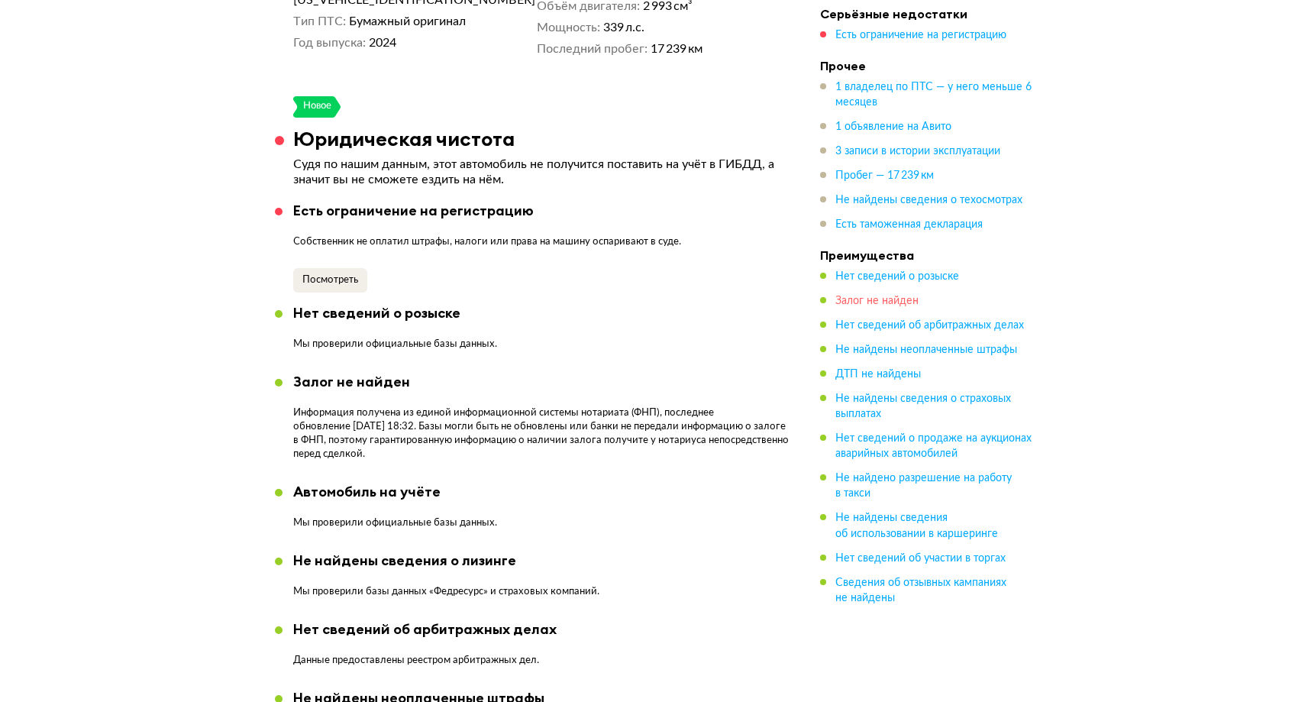
scroll to position [911, 0]
